Goal: Ask a question

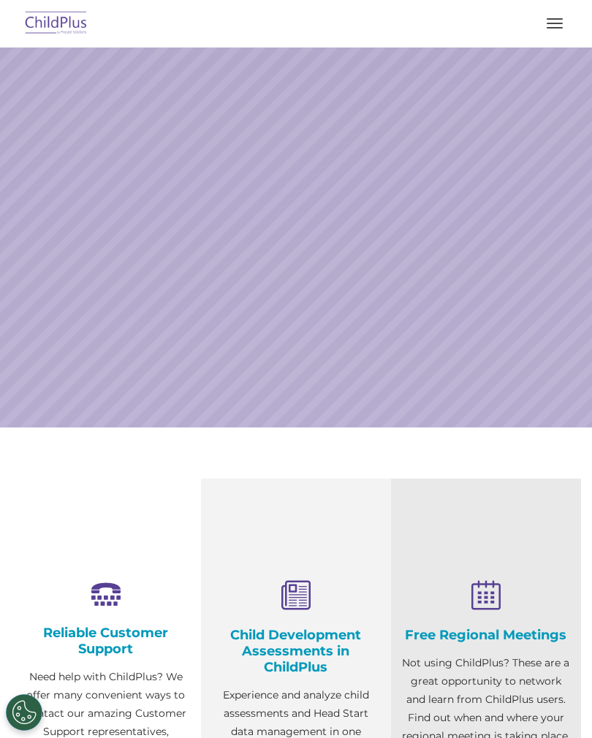
select select "MEDIUM"
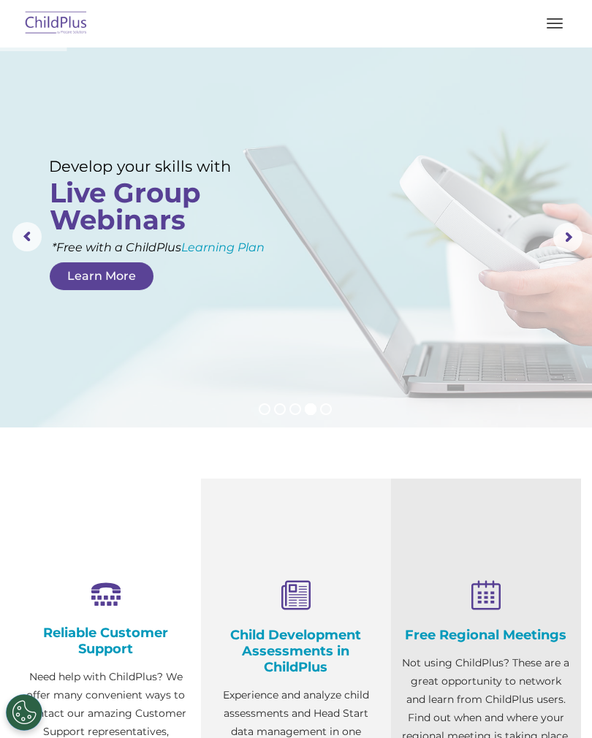
click at [544, 33] on button "button" at bounding box center [554, 23] width 31 height 23
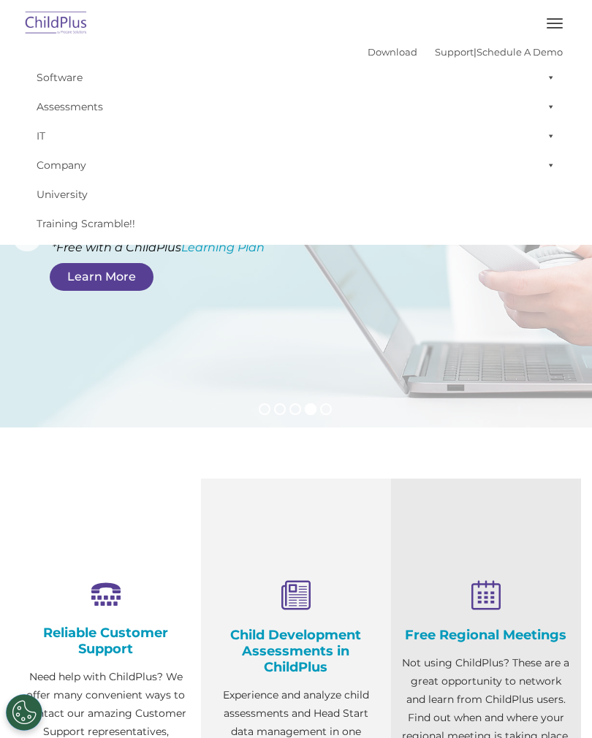
click at [499, 435] on section "Reliable Customer Support Need help with ChildPlus? We offer many convenient wa…" at bounding box center [296, 702] width 592 height 551
click at [59, 20] on img at bounding box center [56, 24] width 69 height 34
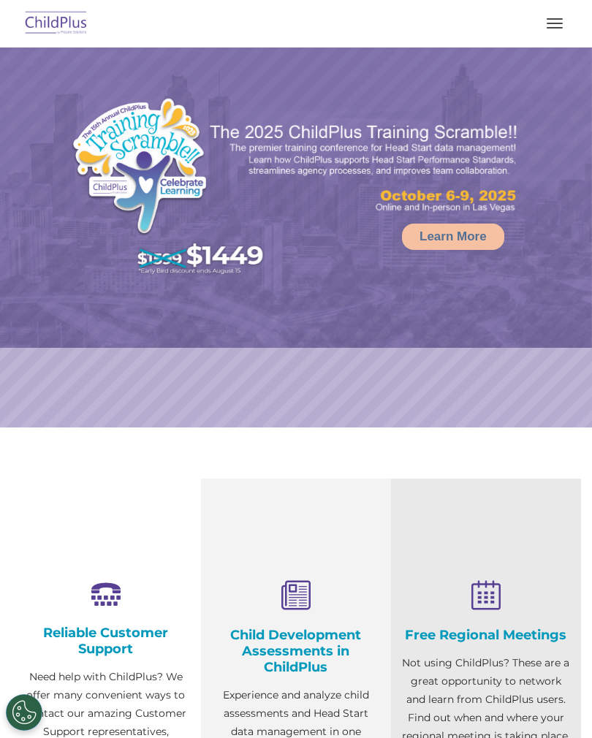
select select "MEDIUM"
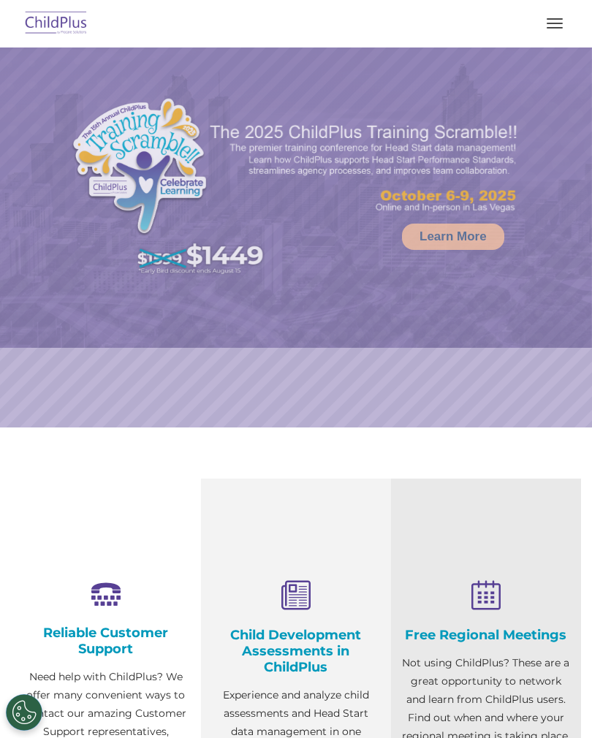
select select "MEDIUM"
